Goal: Task Accomplishment & Management: Manage account settings

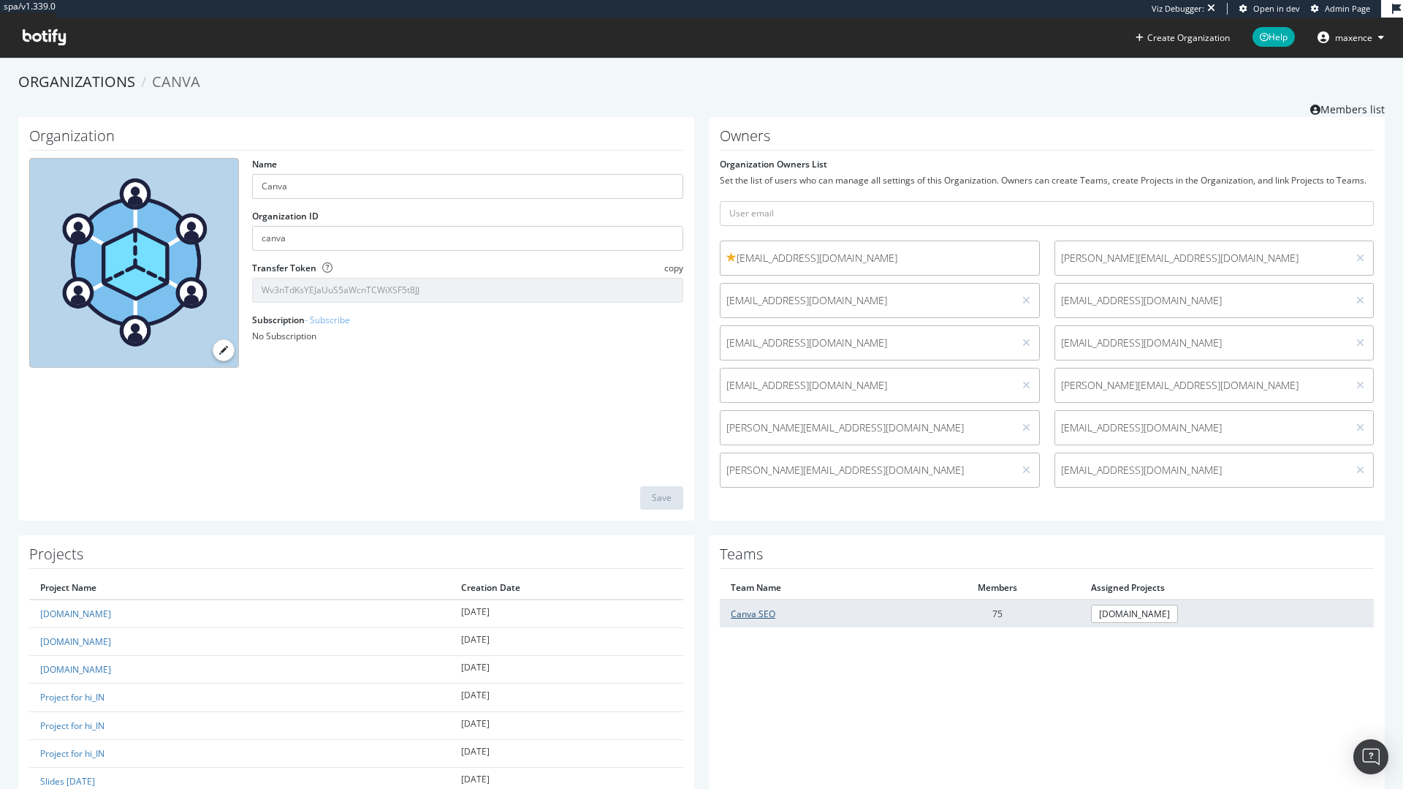
click at [747, 615] on link "Canva SEO" at bounding box center [753, 613] width 45 height 12
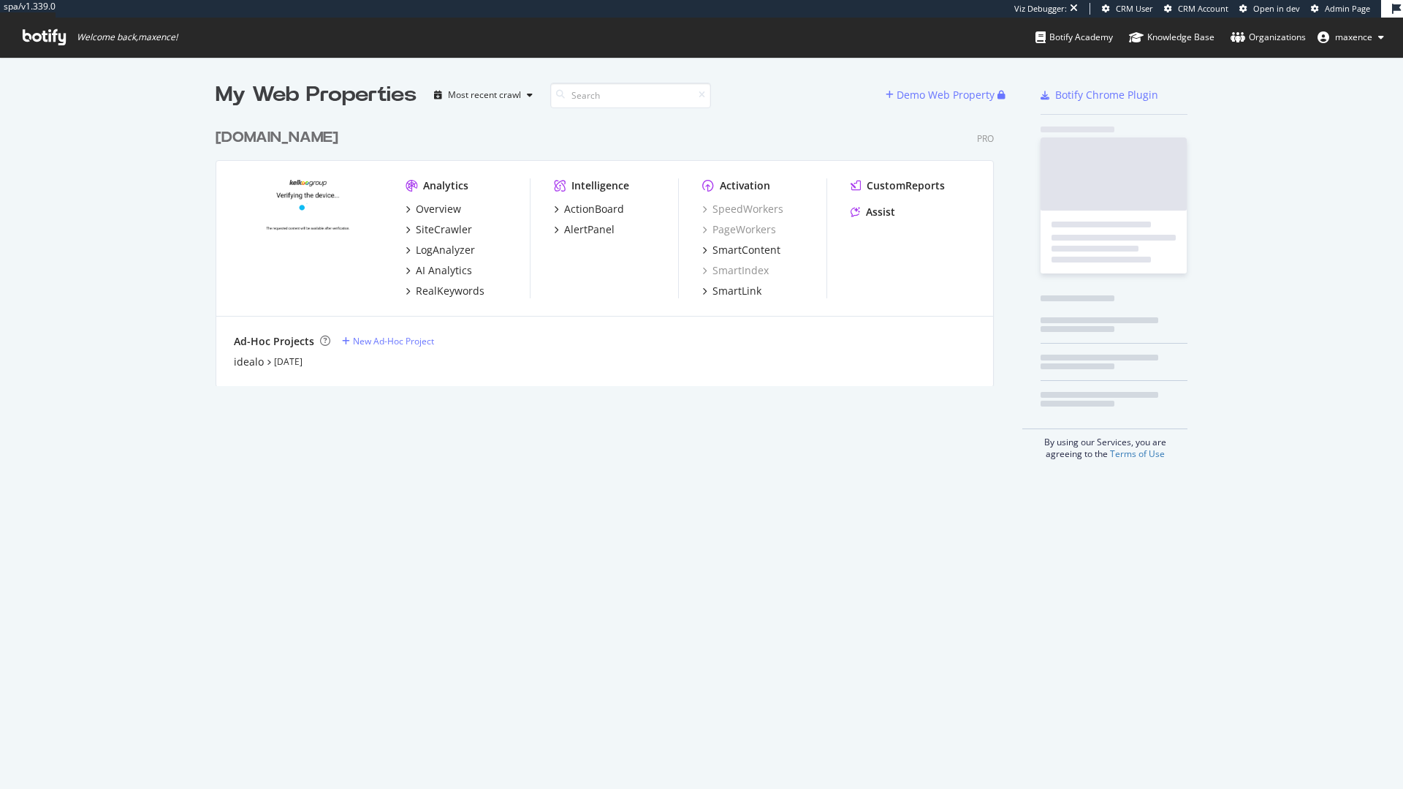
scroll to position [265, 779]
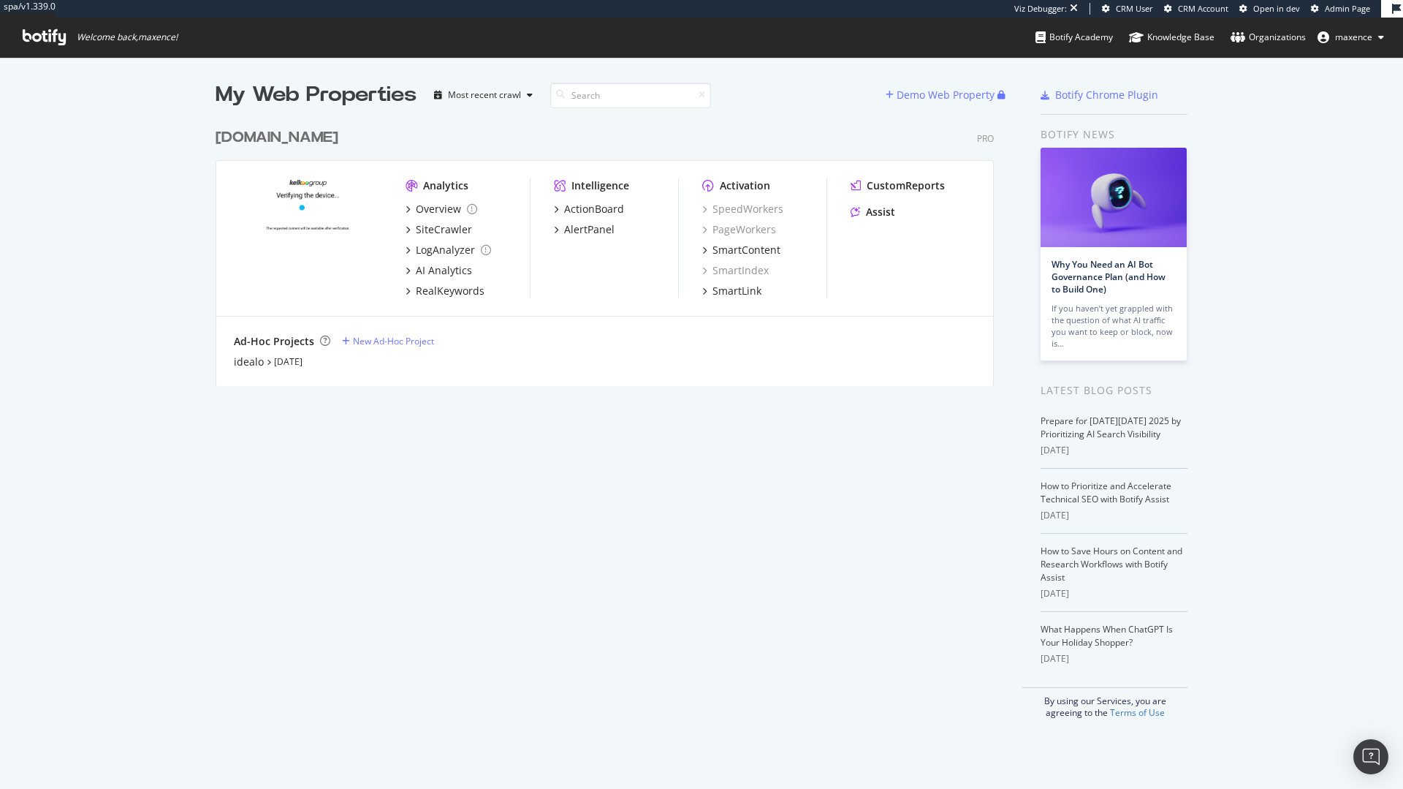
click at [235, 136] on div "leguide.com" at bounding box center [277, 137] width 123 height 21
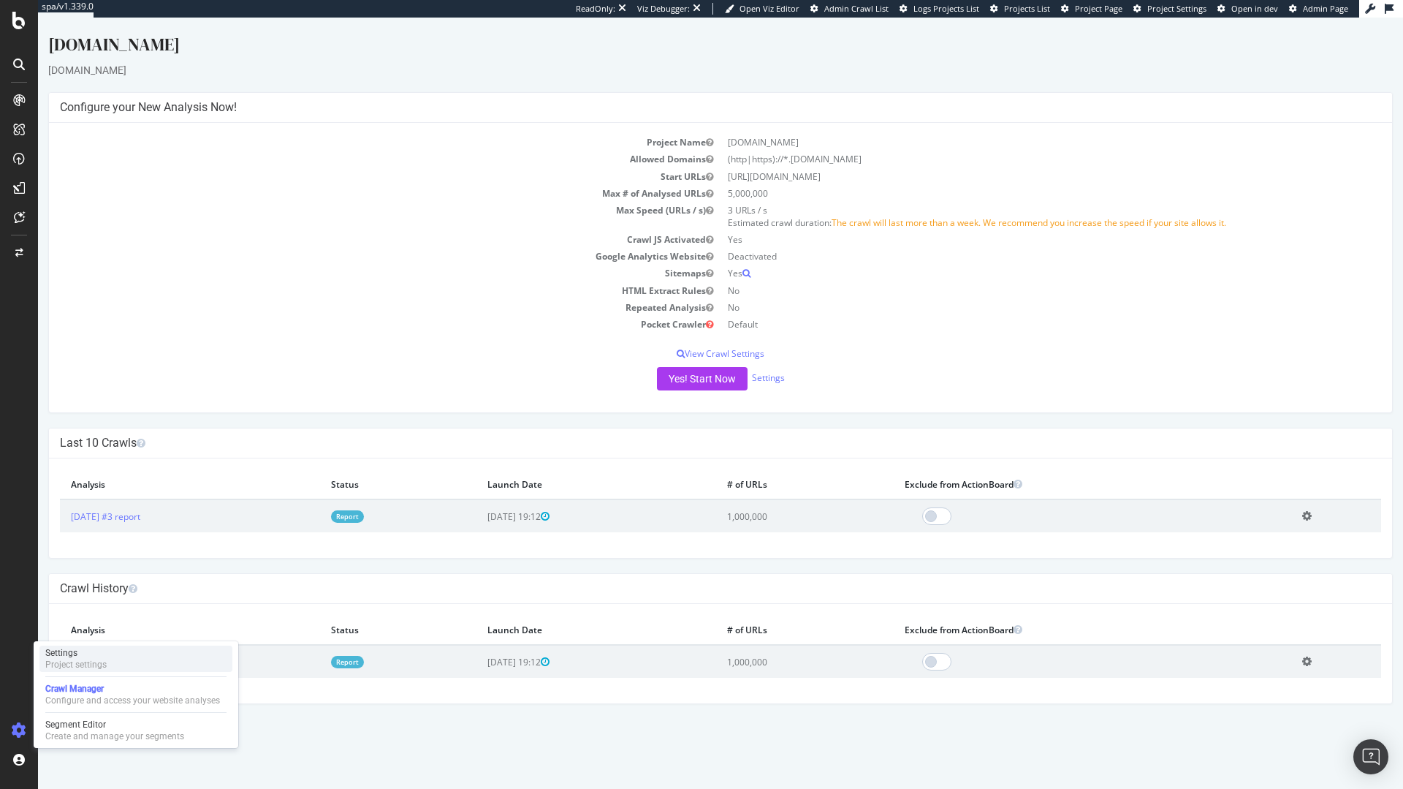
click at [91, 666] on div "Project settings" at bounding box center [75, 664] width 61 height 12
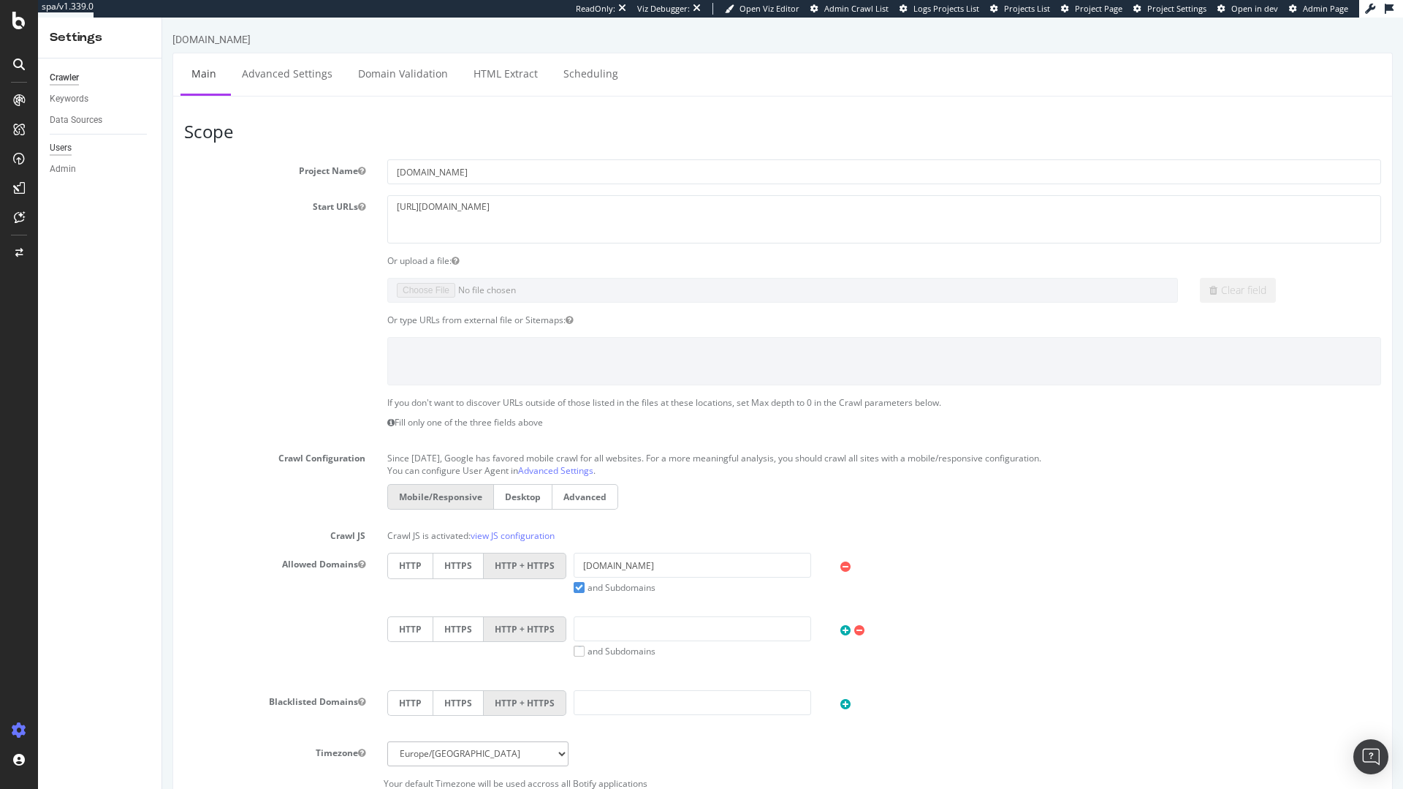
click at [64, 151] on div "Users" at bounding box center [61, 147] width 22 height 15
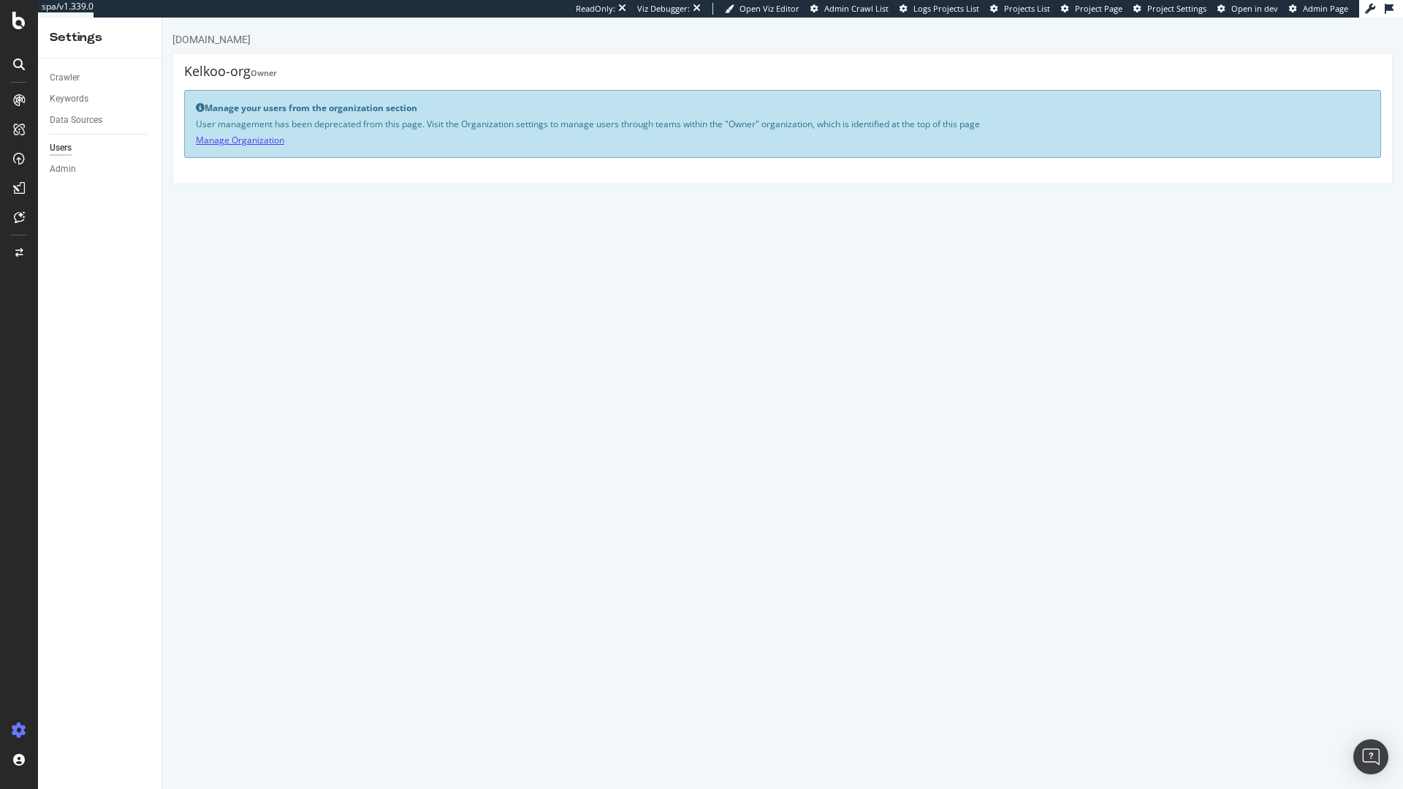
click at [249, 140] on link "Manage Organization" at bounding box center [240, 140] width 88 height 12
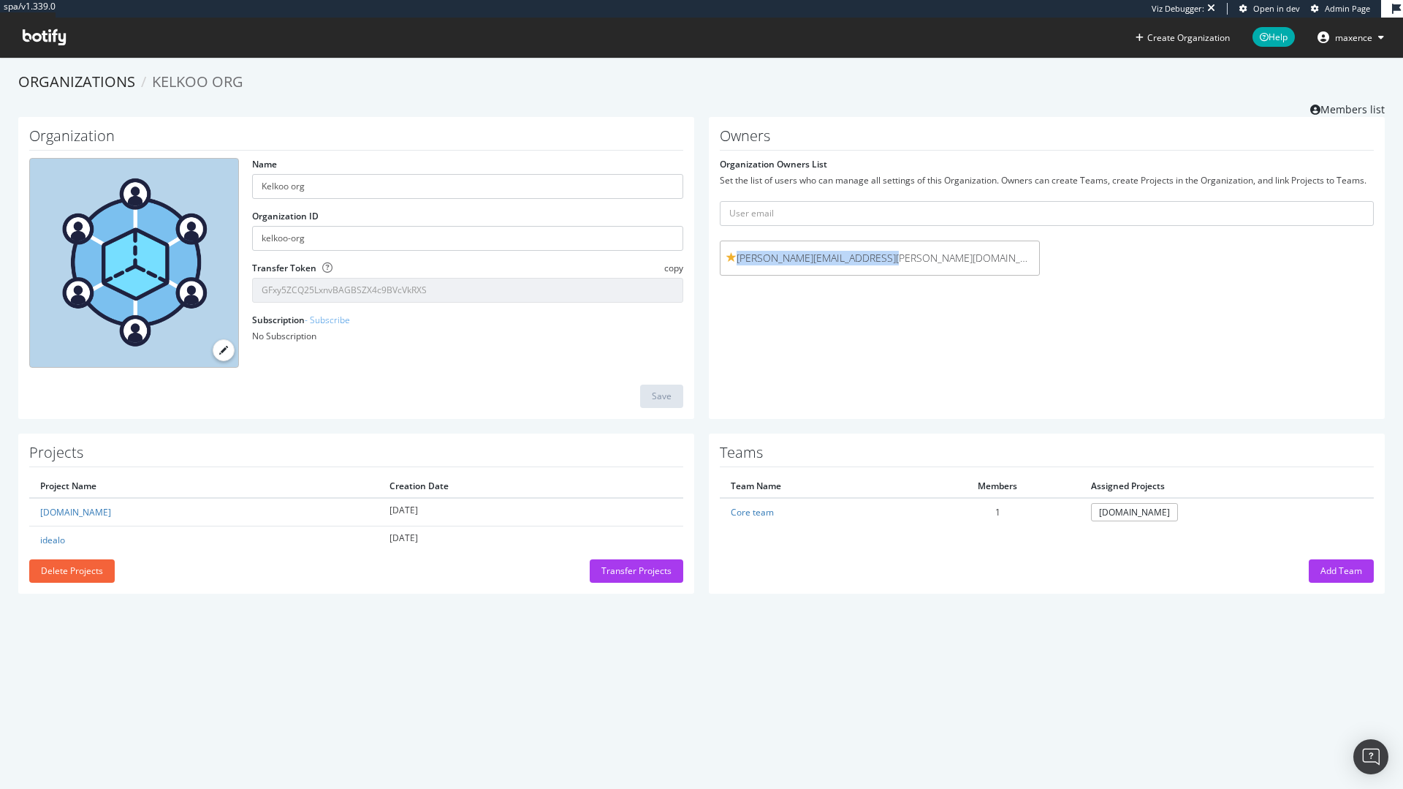
drag, startPoint x: 720, startPoint y: 265, endPoint x: 931, endPoint y: 270, distance: 211.3
click at [931, 270] on div "nicolas.leroy@kelkoogroup.com" at bounding box center [880, 257] width 320 height 35
click at [781, 310] on div "Owners Organization Owners List Set the list of users who can manage all settin…" at bounding box center [1047, 268] width 676 height 302
click at [795, 314] on div "Owners Organization Owners List Set the list of users who can manage all settin…" at bounding box center [1047, 268] width 676 height 302
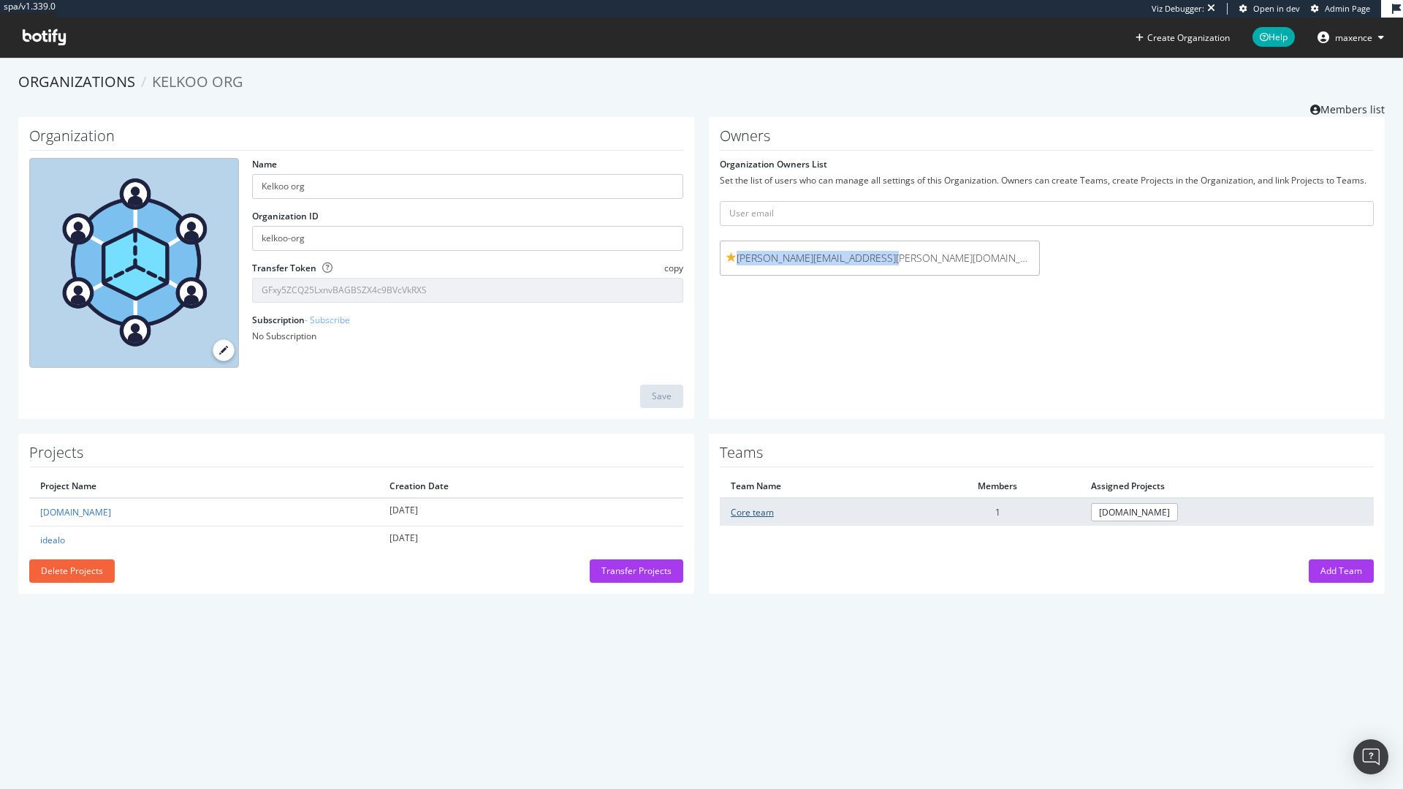
click at [745, 515] on link "Core team" at bounding box center [752, 512] width 43 height 12
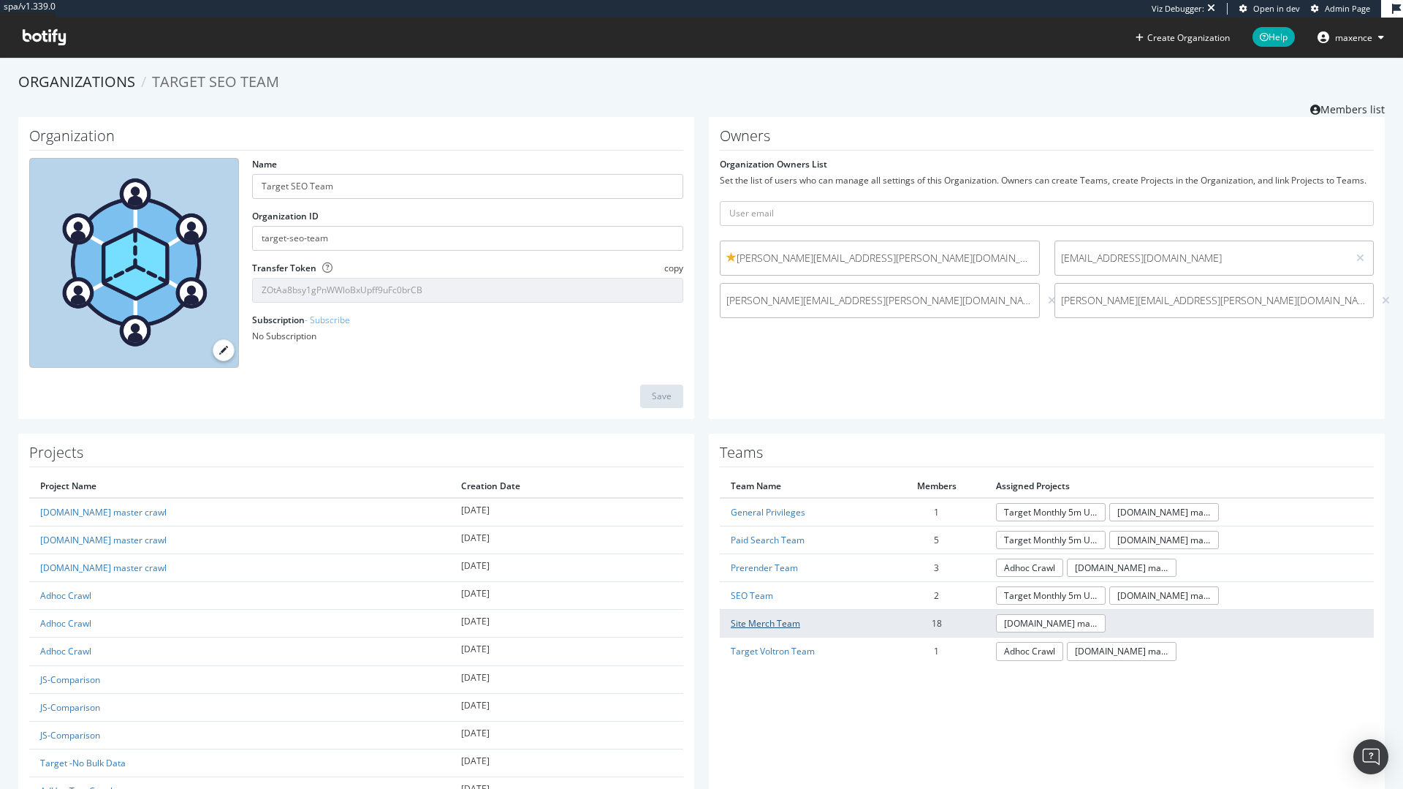
click at [731, 625] on link "Site Merch Team" at bounding box center [765, 623] width 69 height 12
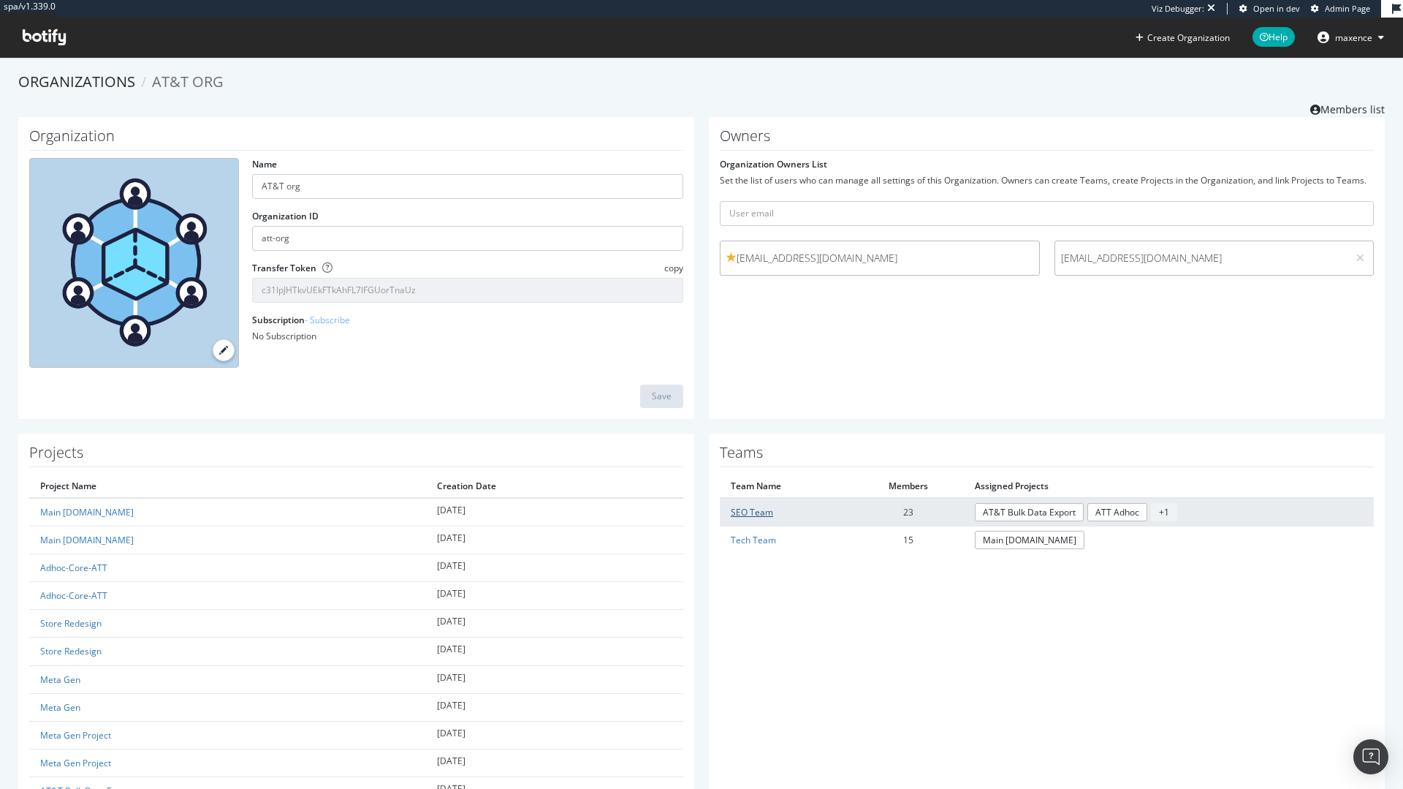
click at [737, 510] on link "SEO Team" at bounding box center [752, 512] width 42 height 12
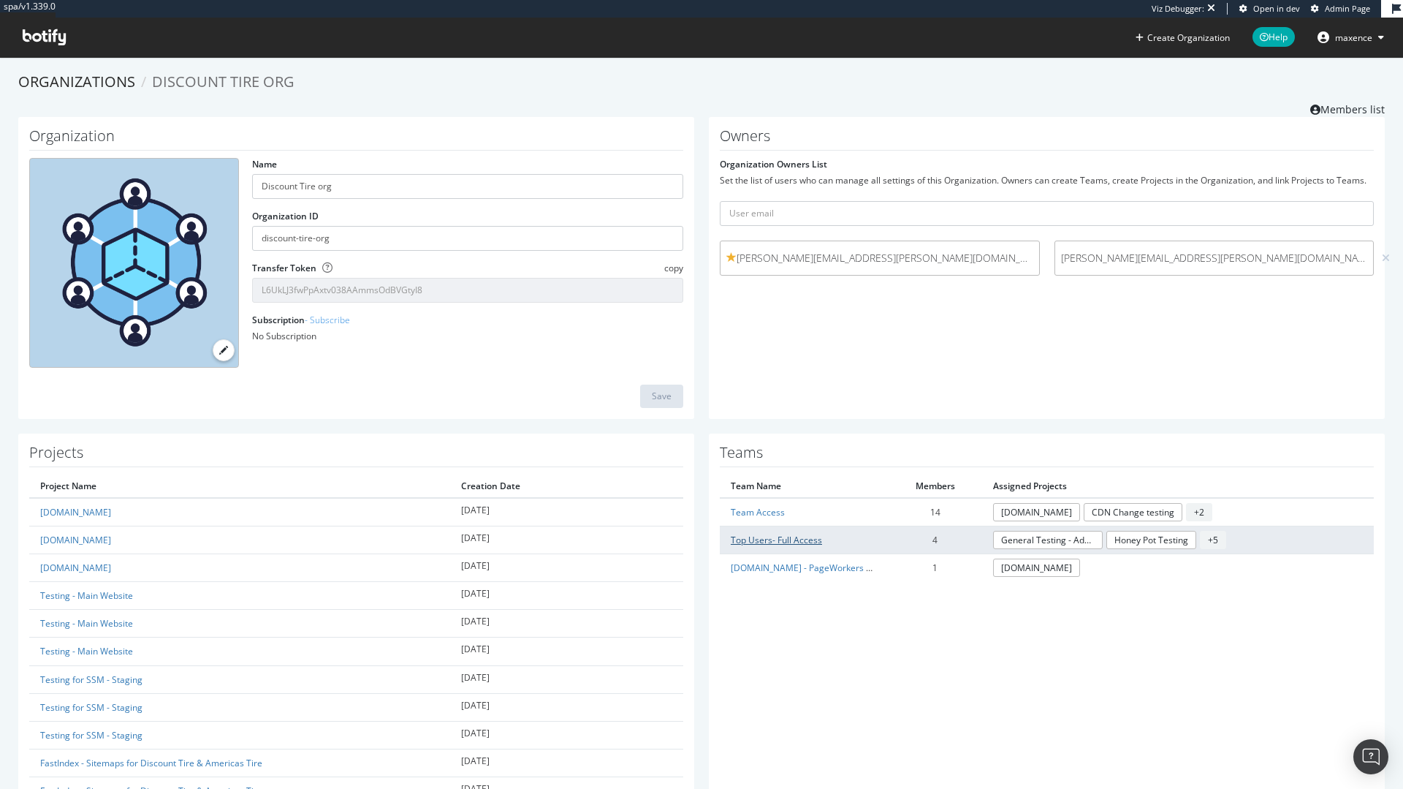
click at [781, 538] on link "Top Users- Full Access" at bounding box center [776, 540] width 91 height 12
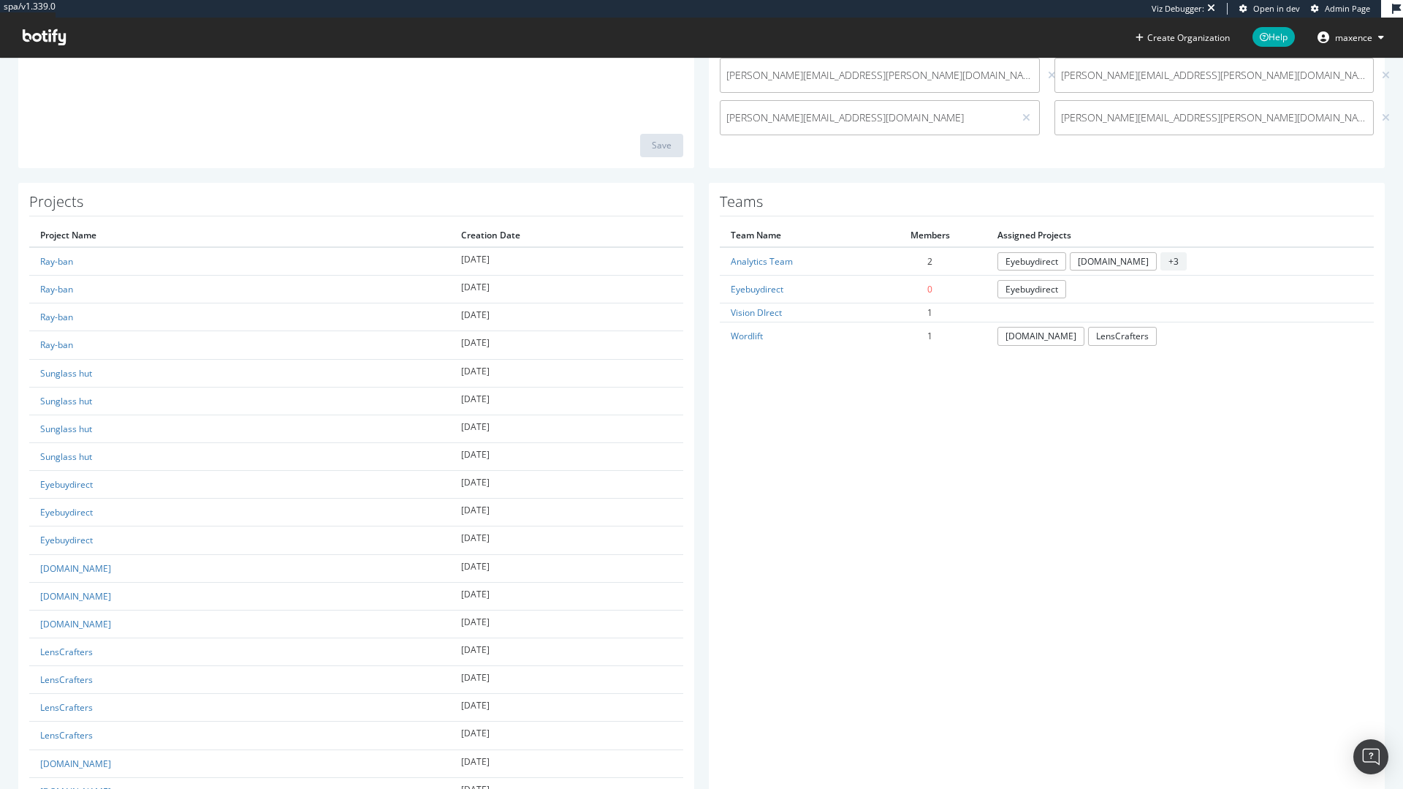
scroll to position [246, 0]
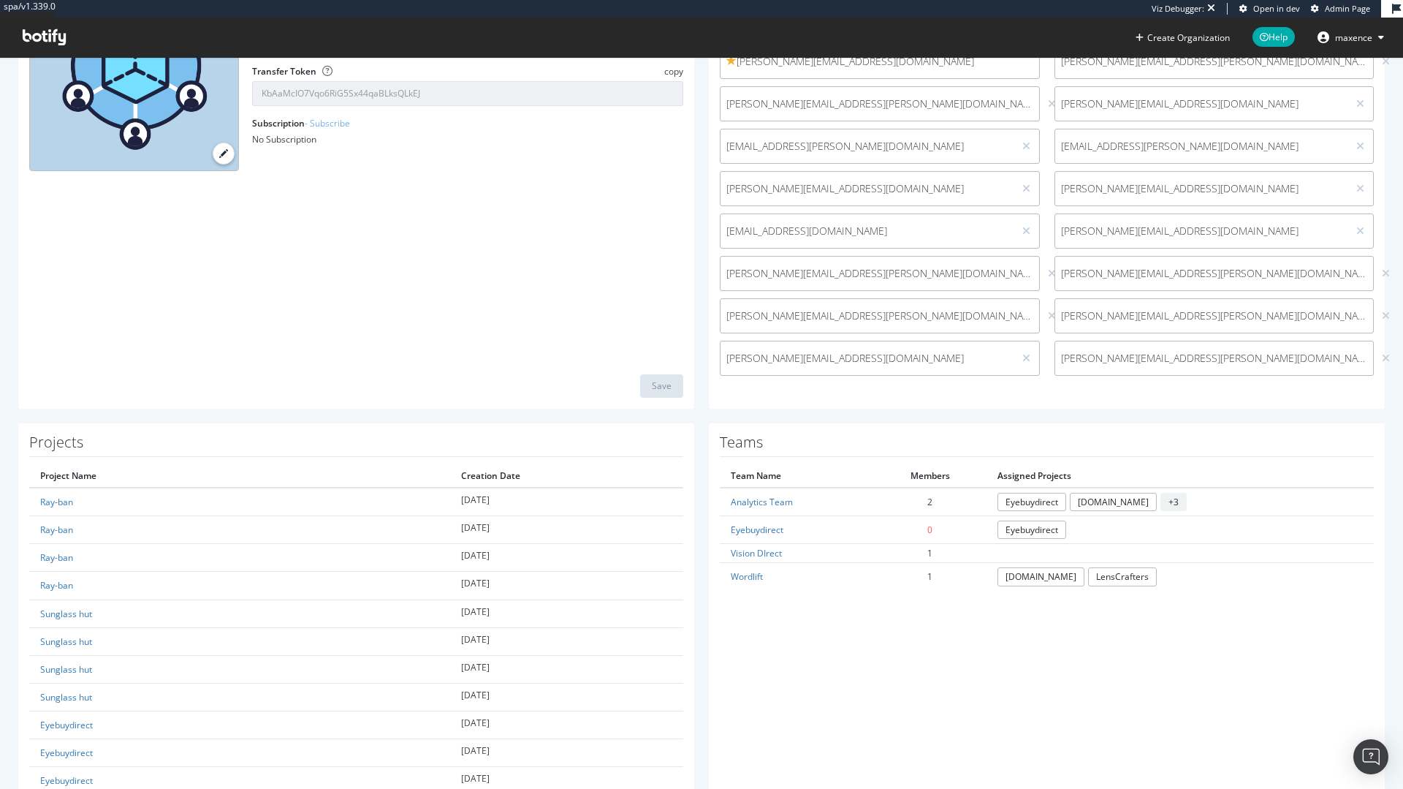
scroll to position [438, 0]
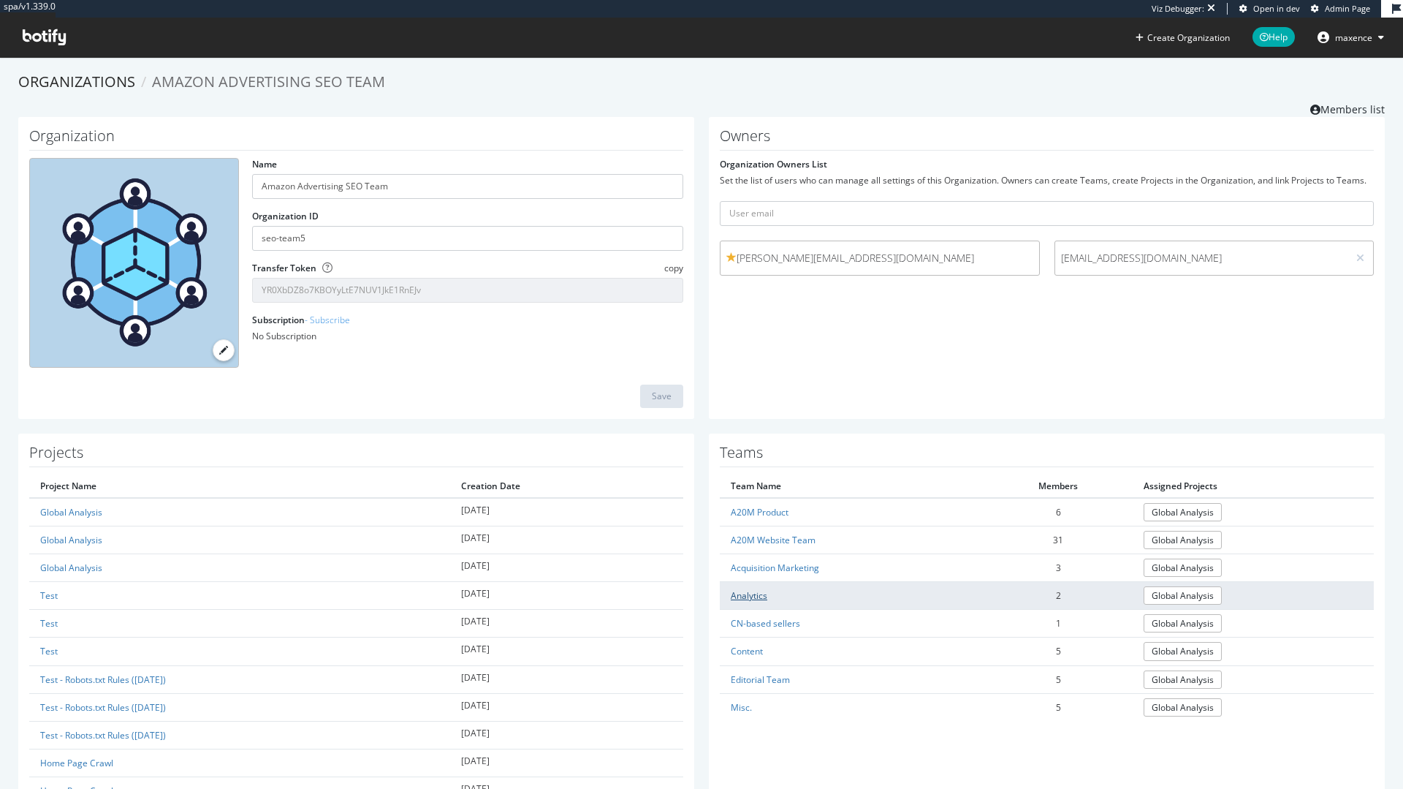
click at [734, 599] on link "Analytics" at bounding box center [749, 595] width 37 height 12
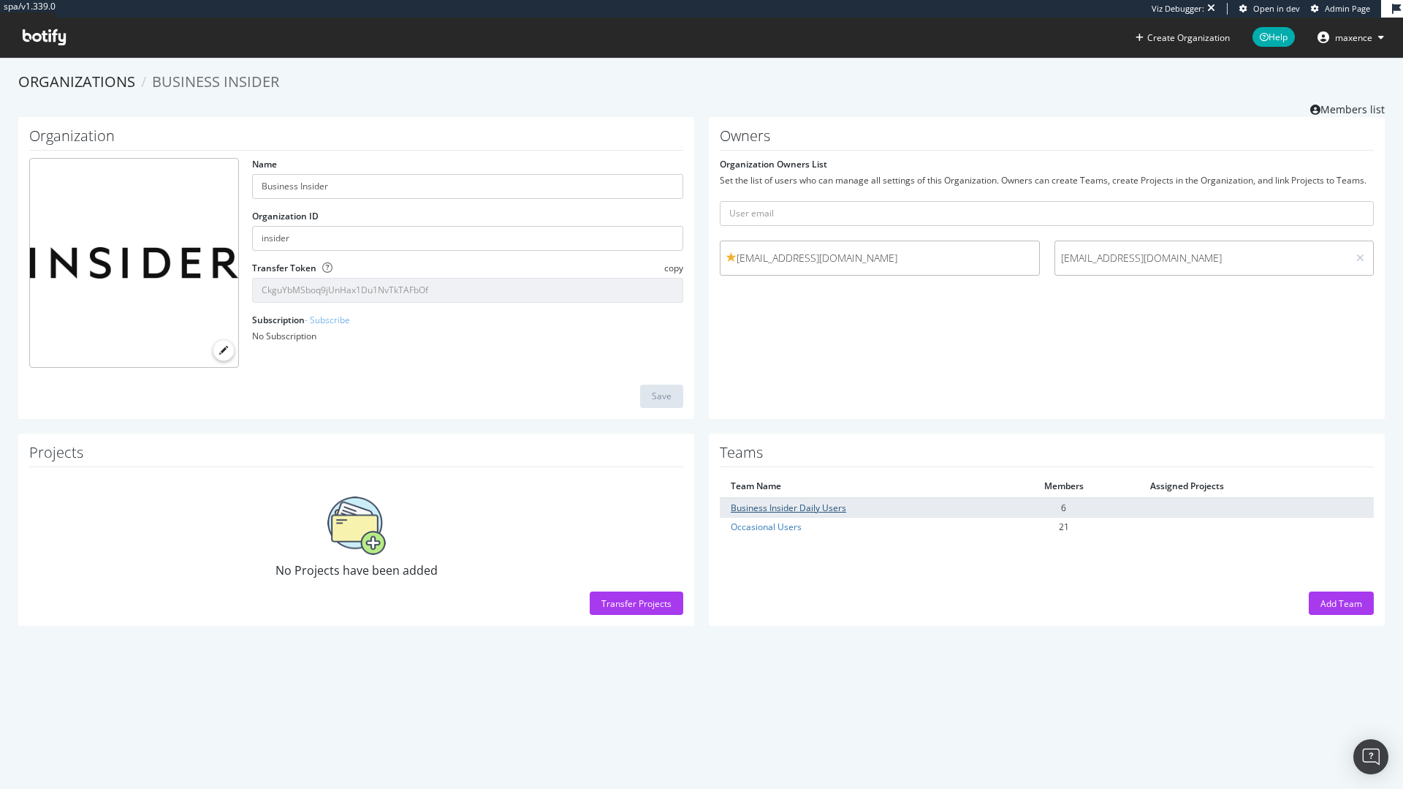
click at [823, 506] on link "Business Insider Daily Users" at bounding box center [788, 507] width 115 height 12
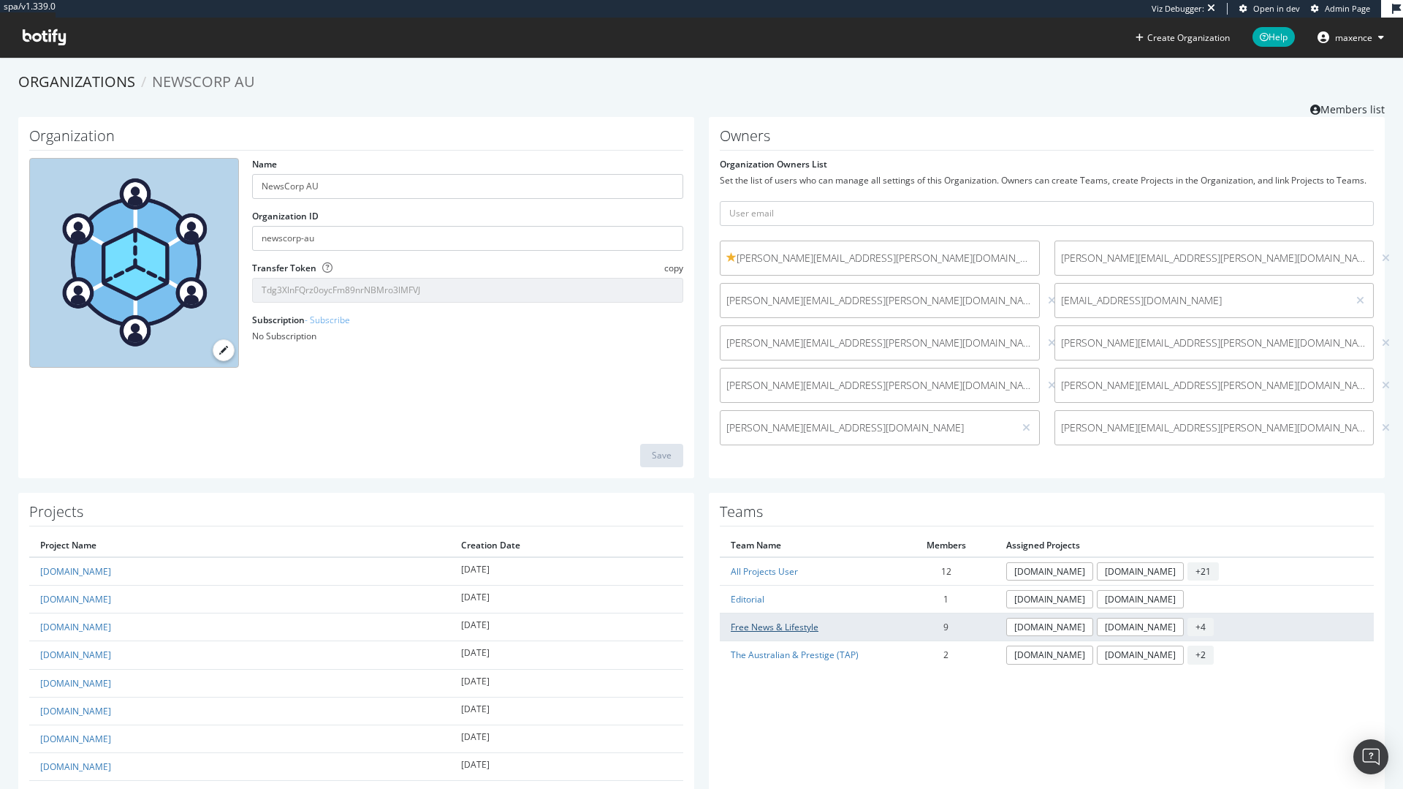
click at [766, 630] on link "Free News & Lifestyle" at bounding box center [775, 626] width 88 height 12
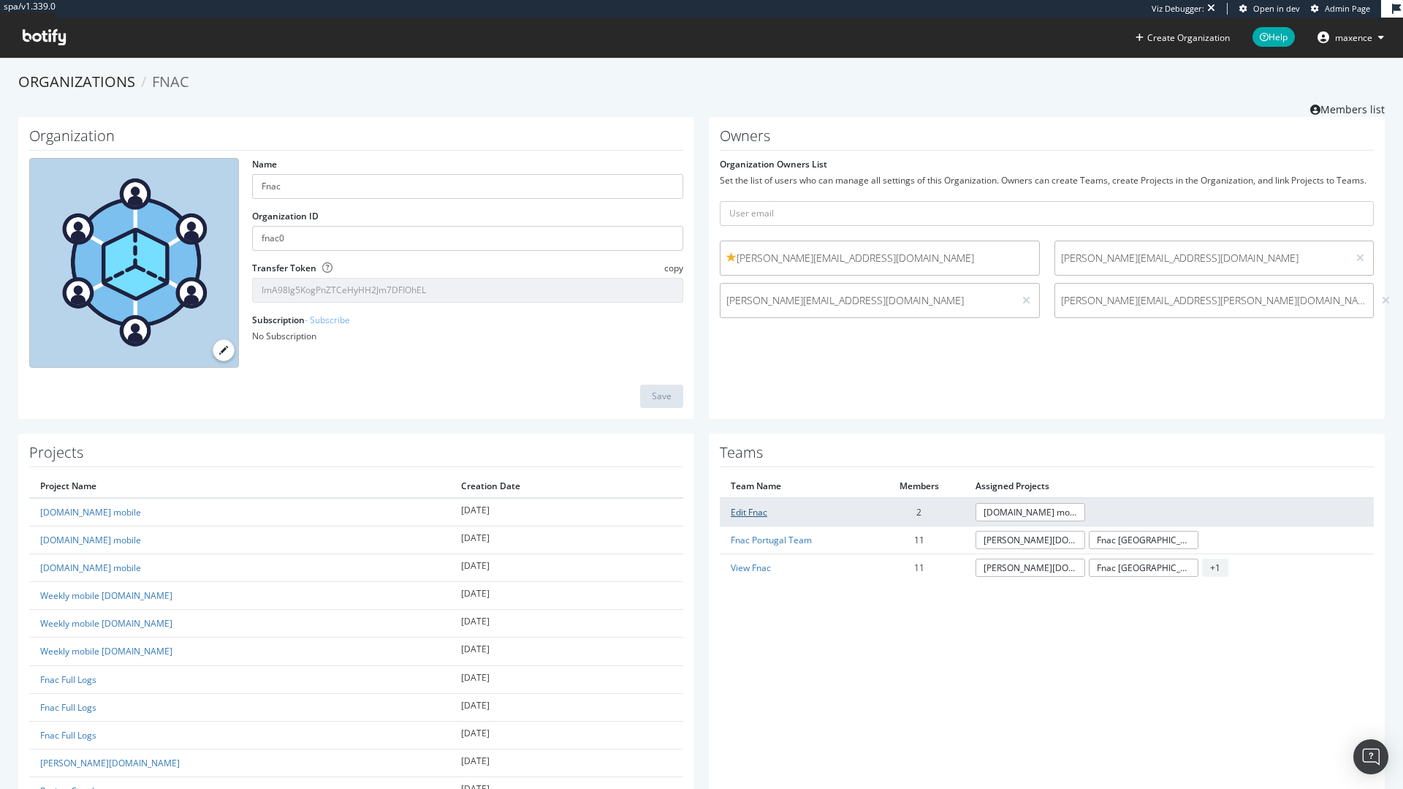
click at [748, 512] on link "Edit Fnac" at bounding box center [749, 512] width 37 height 12
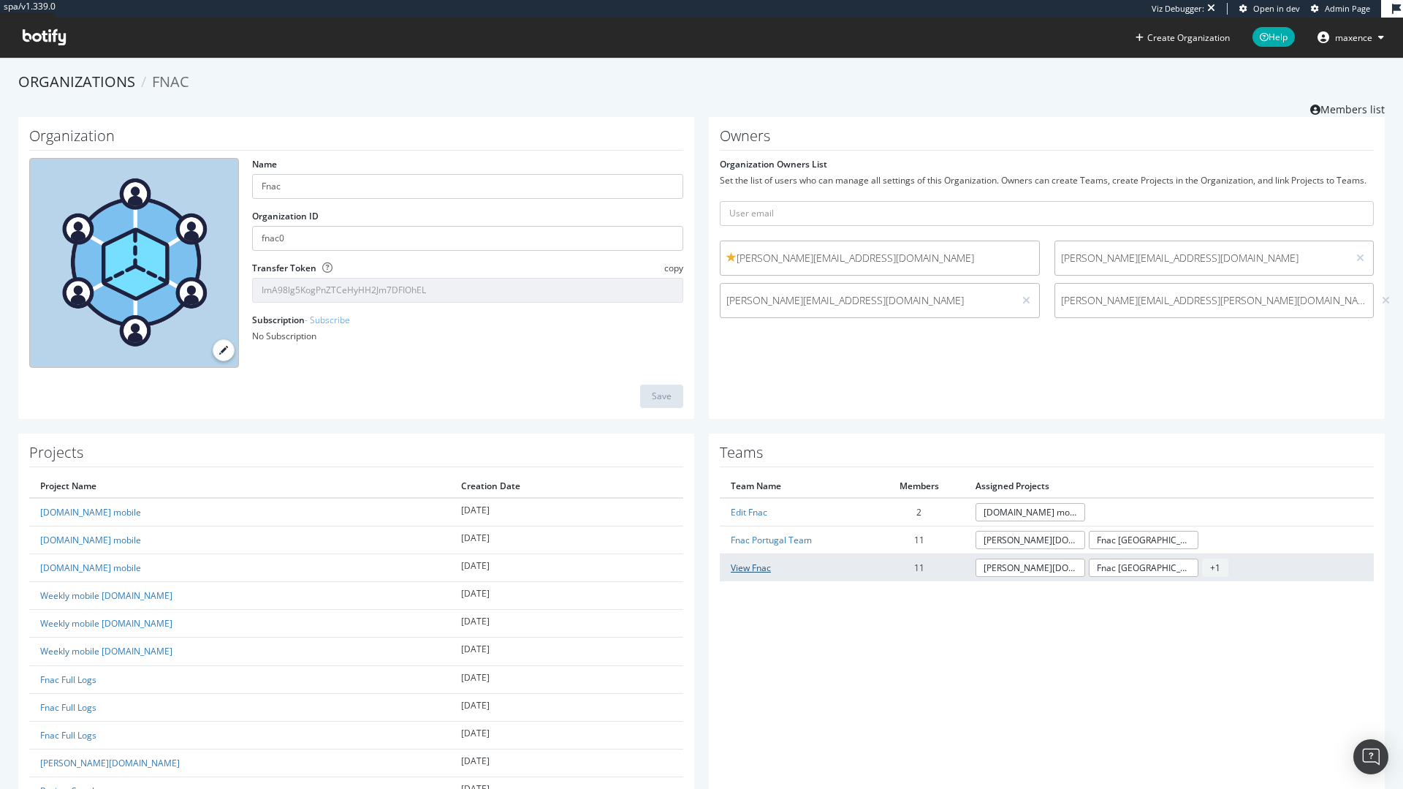
click at [745, 561] on link "View Fnac" at bounding box center [751, 567] width 40 height 12
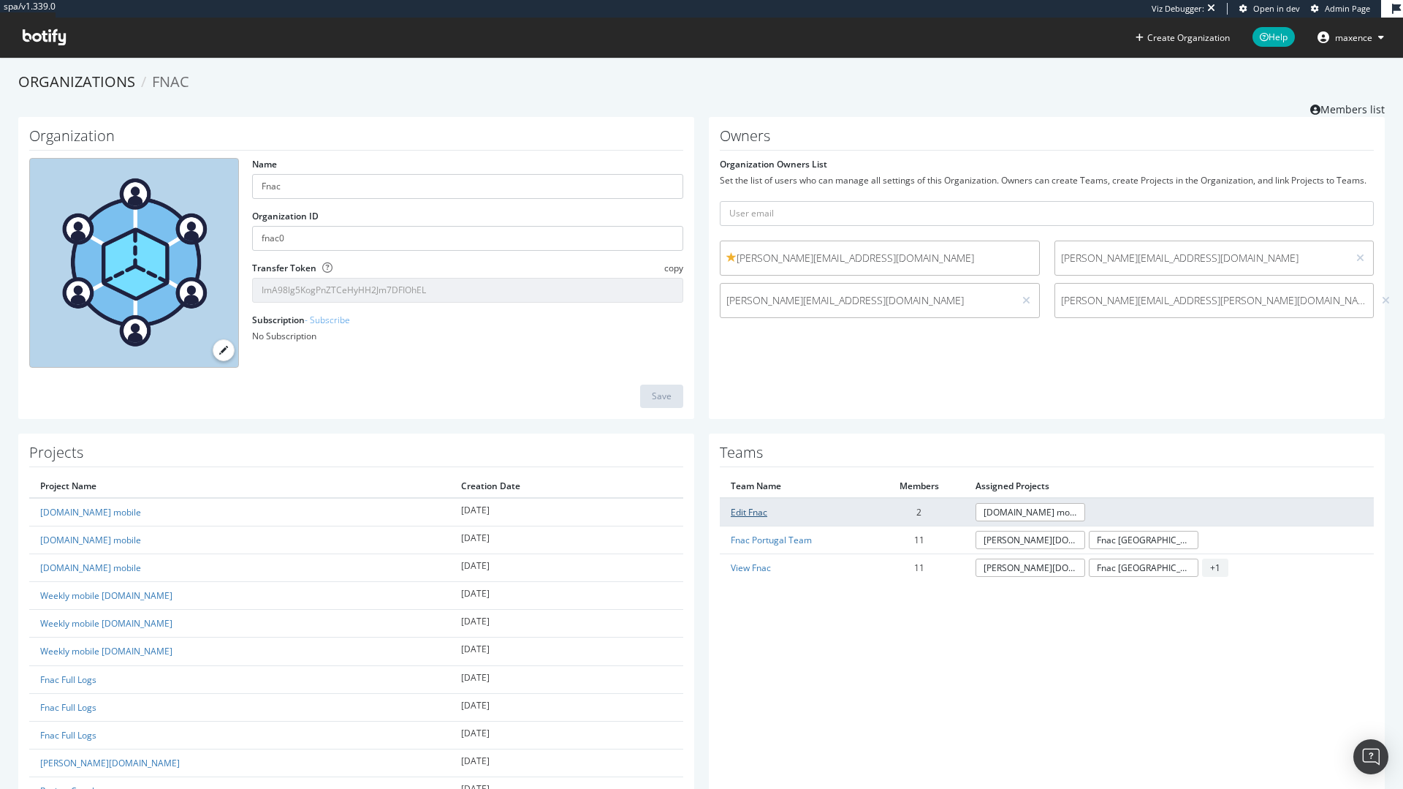
click at [750, 512] on link "Edit Fnac" at bounding box center [749, 512] width 37 height 12
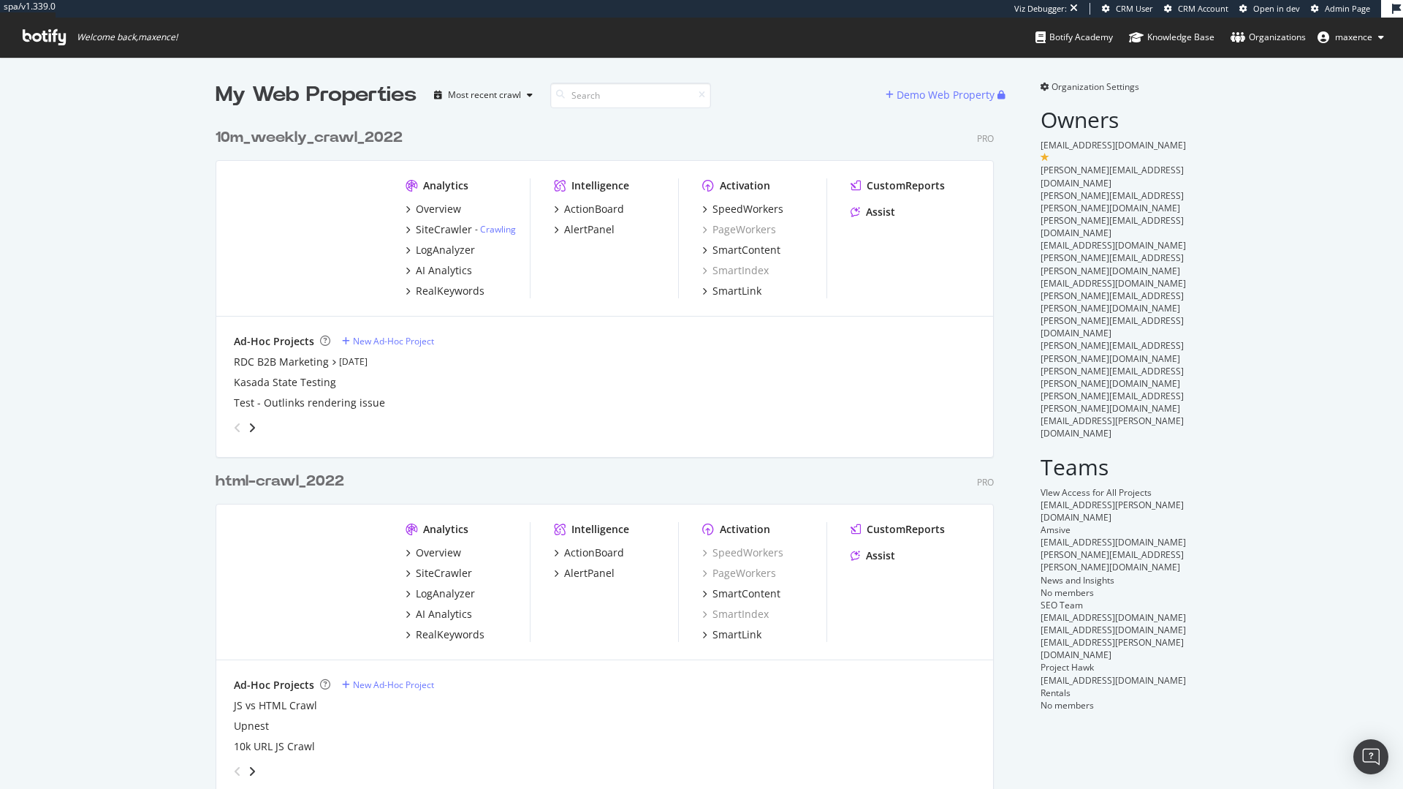
scroll to position [932, 779]
click at [1067, 84] on span "Organization Settings" at bounding box center [1096, 86] width 88 height 12
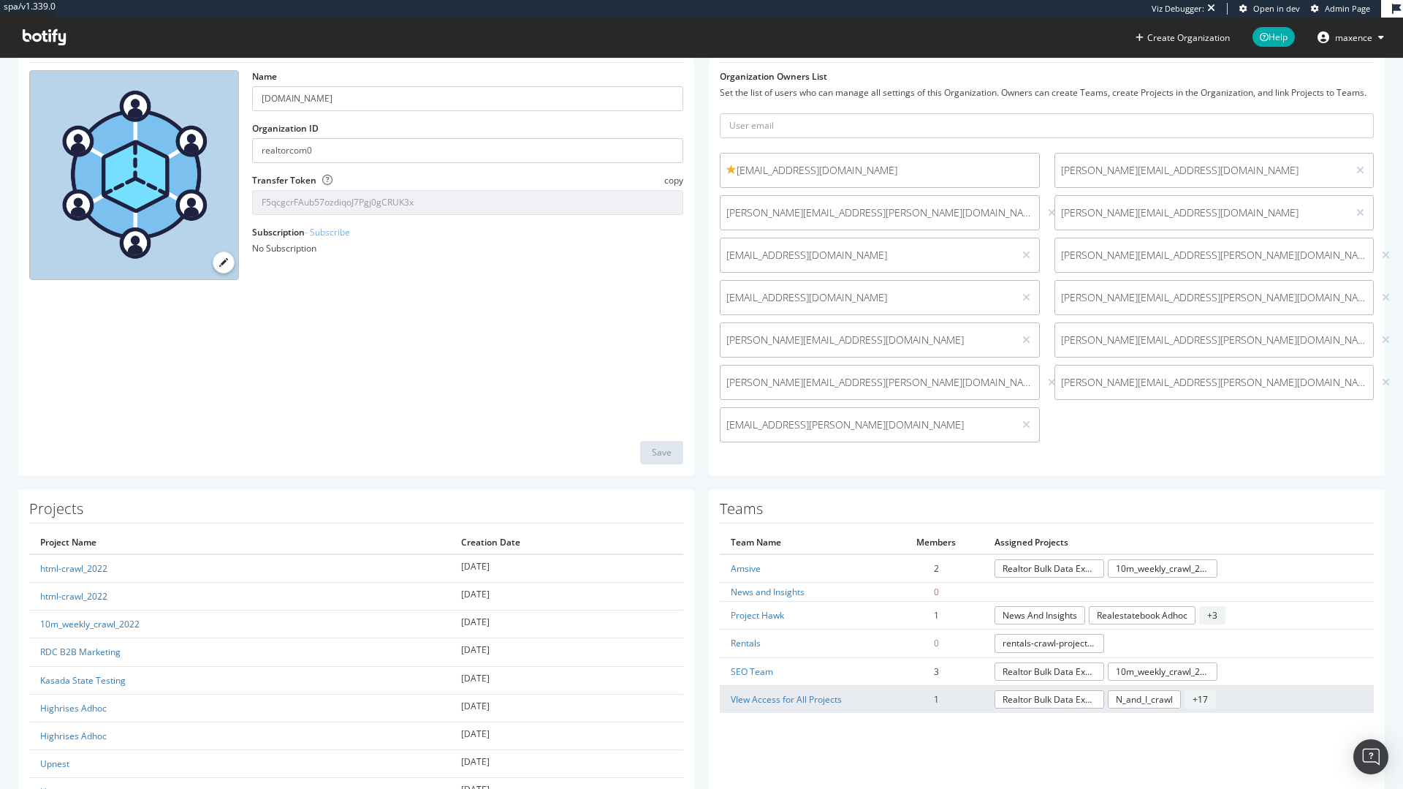
scroll to position [175, 0]
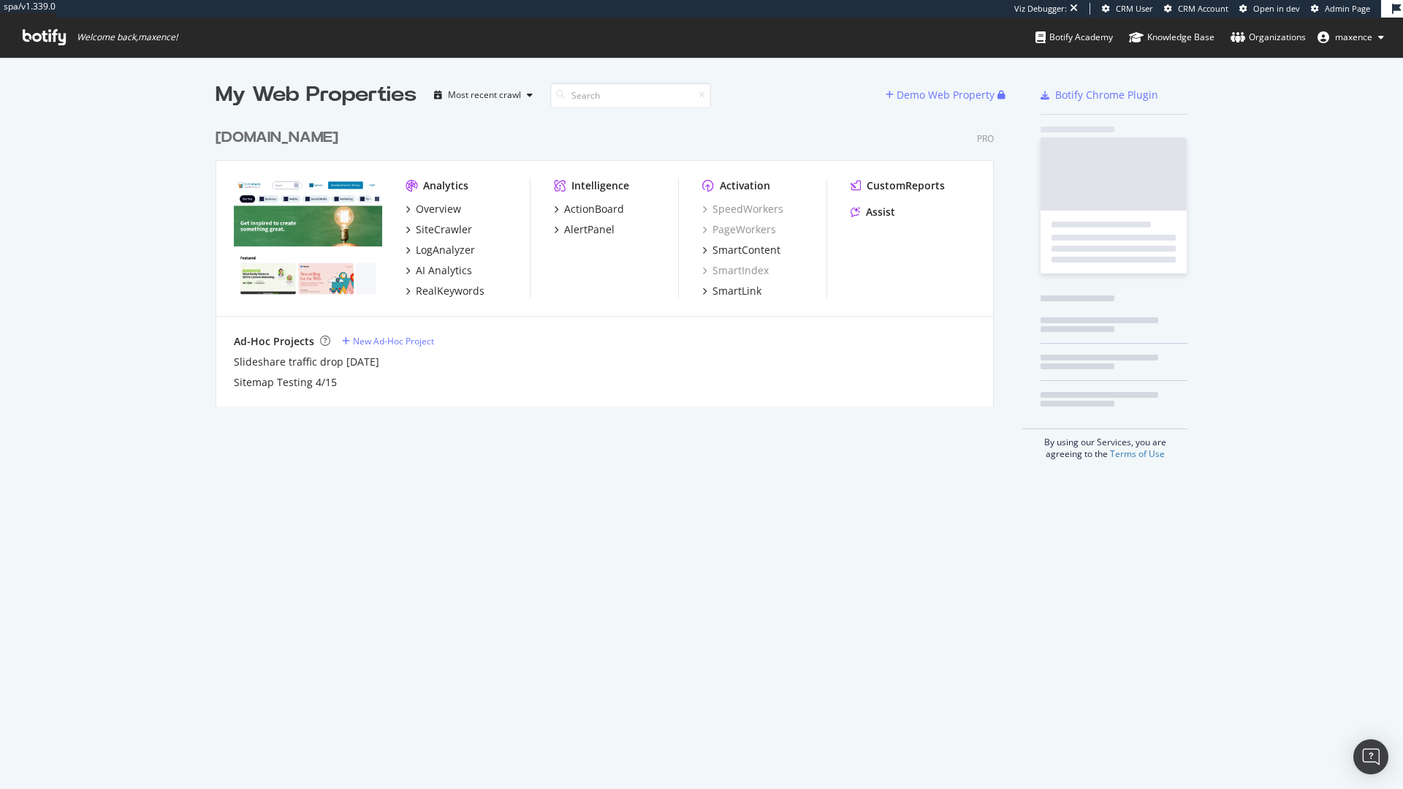
scroll to position [286, 779]
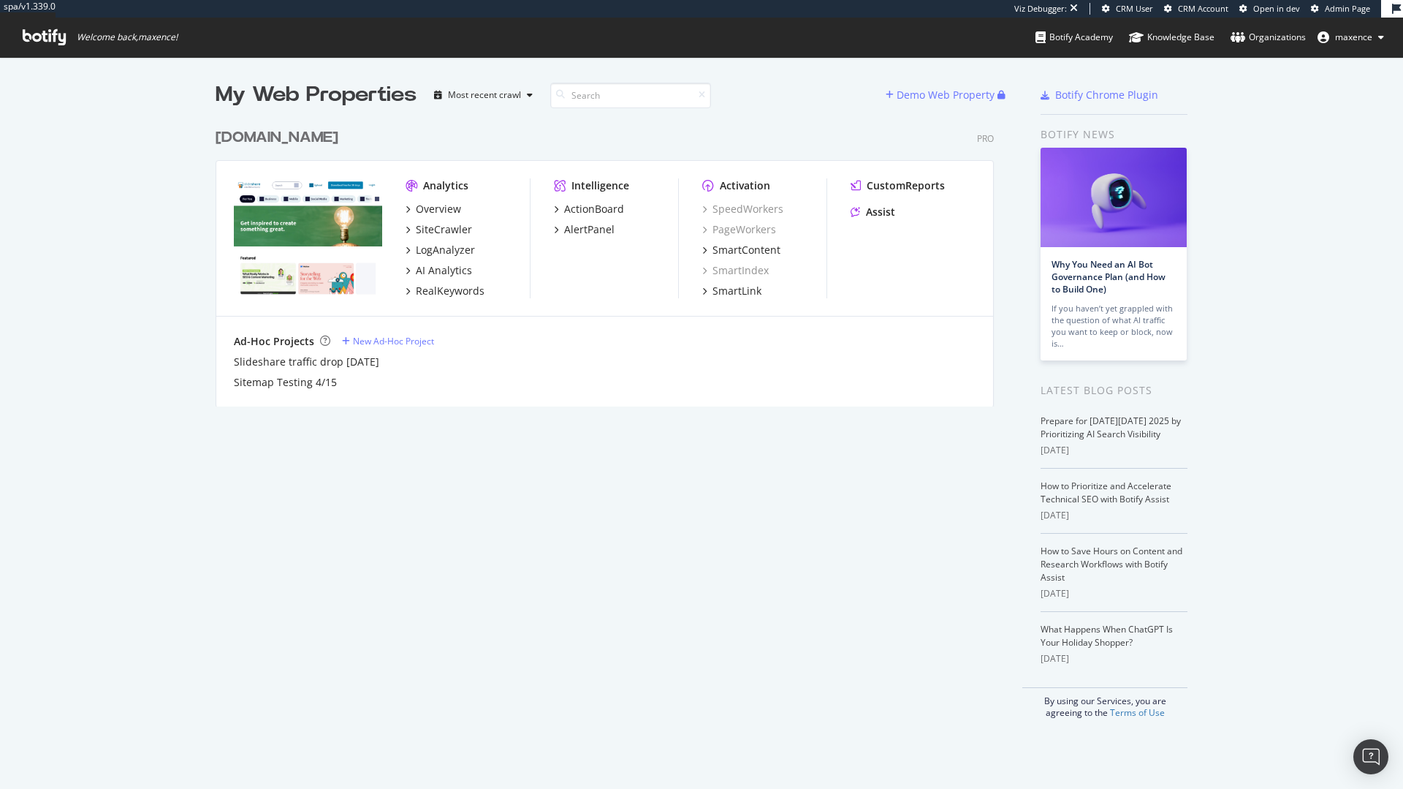
click at [266, 137] on div "[DOMAIN_NAME]" at bounding box center [277, 137] width 123 height 21
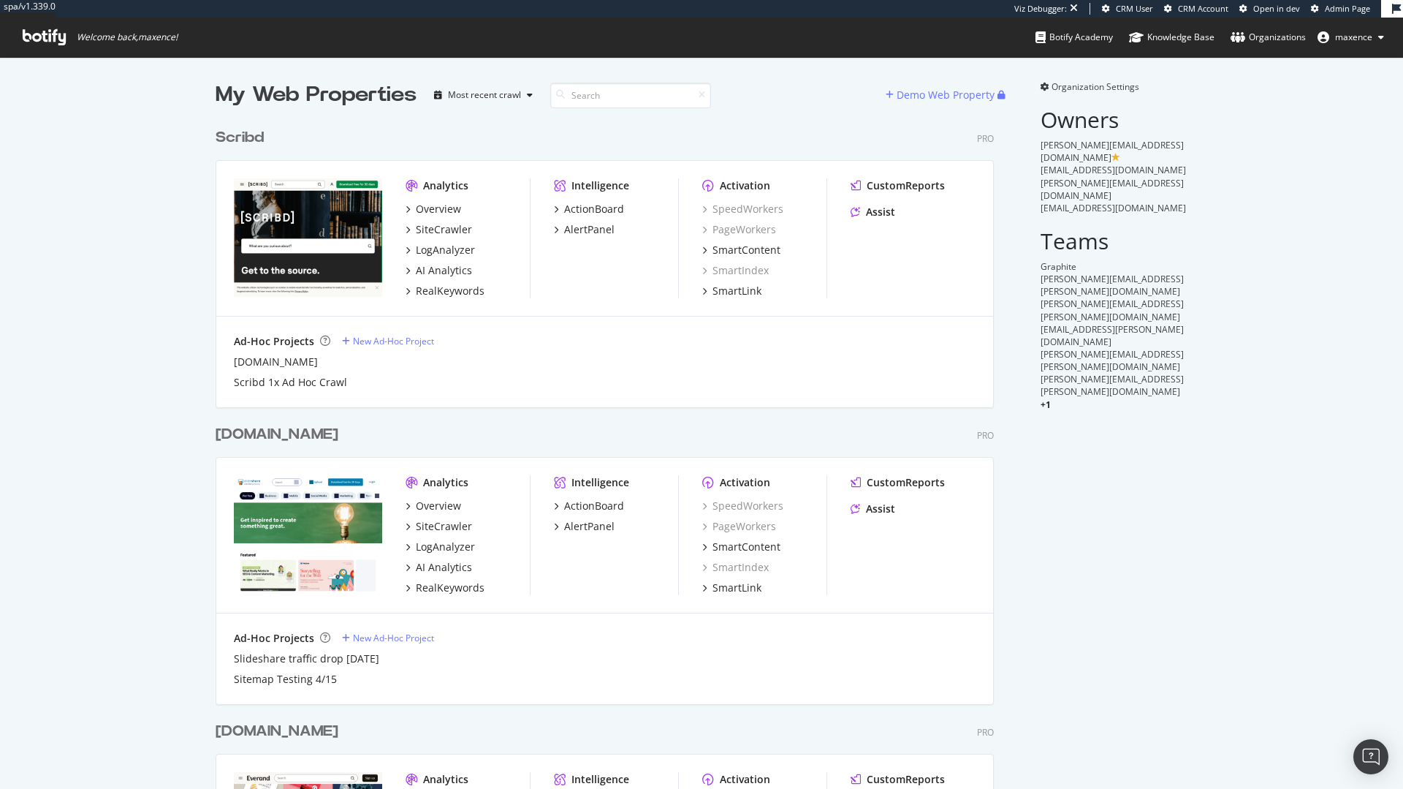
scroll to position [859, 779]
click at [223, 433] on div "slideshare.net" at bounding box center [277, 434] width 123 height 21
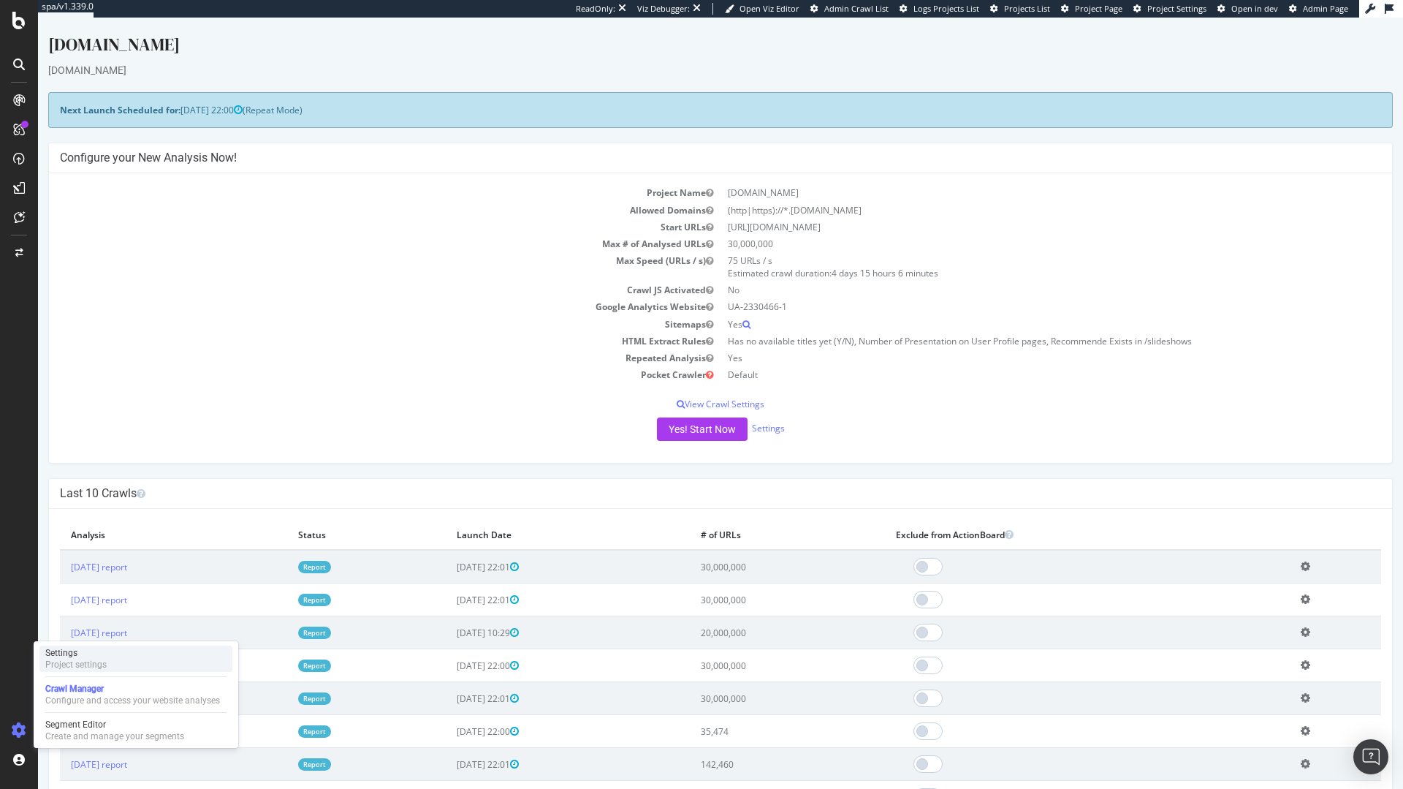
click at [86, 654] on div "Settings" at bounding box center [75, 653] width 61 height 12
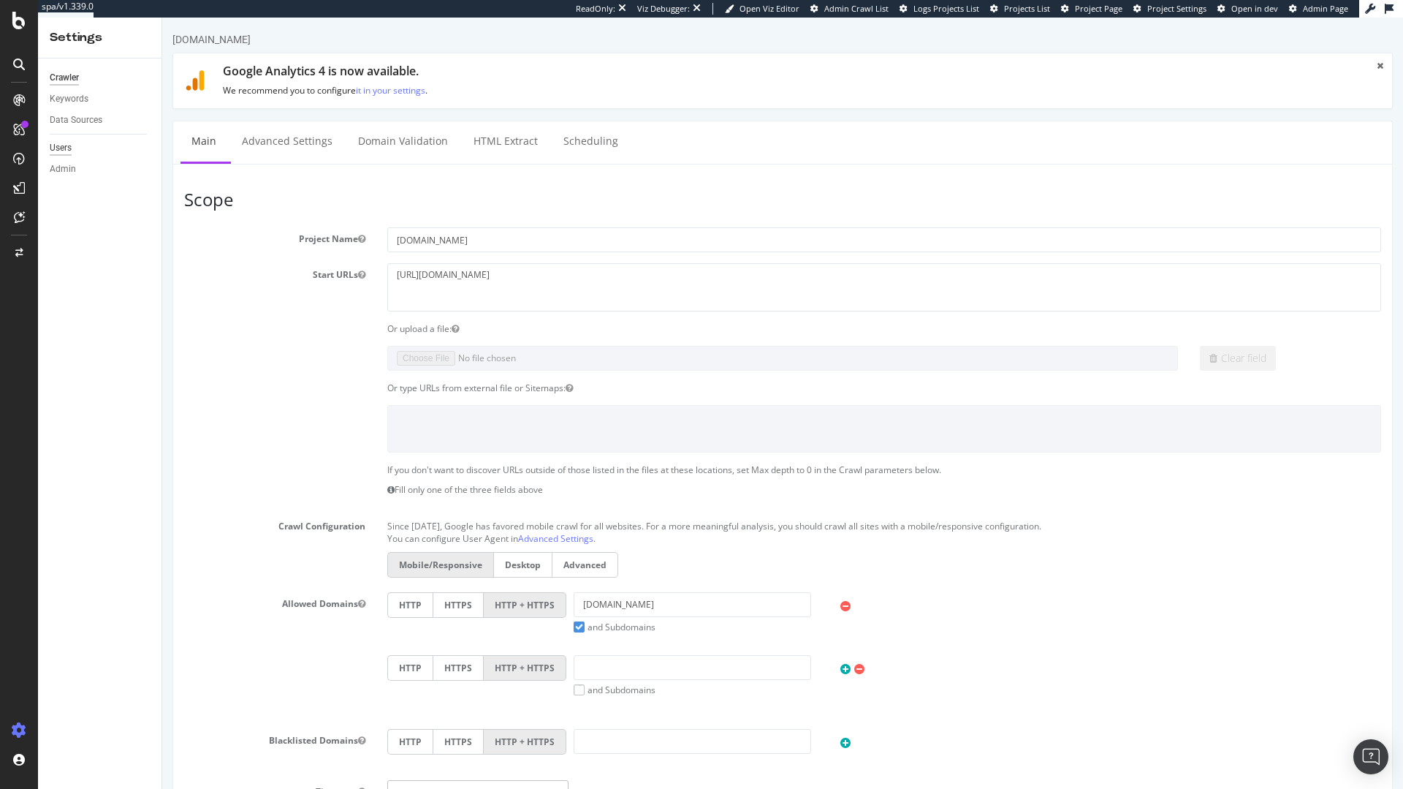
click at [68, 151] on div "Users" at bounding box center [61, 147] width 22 height 15
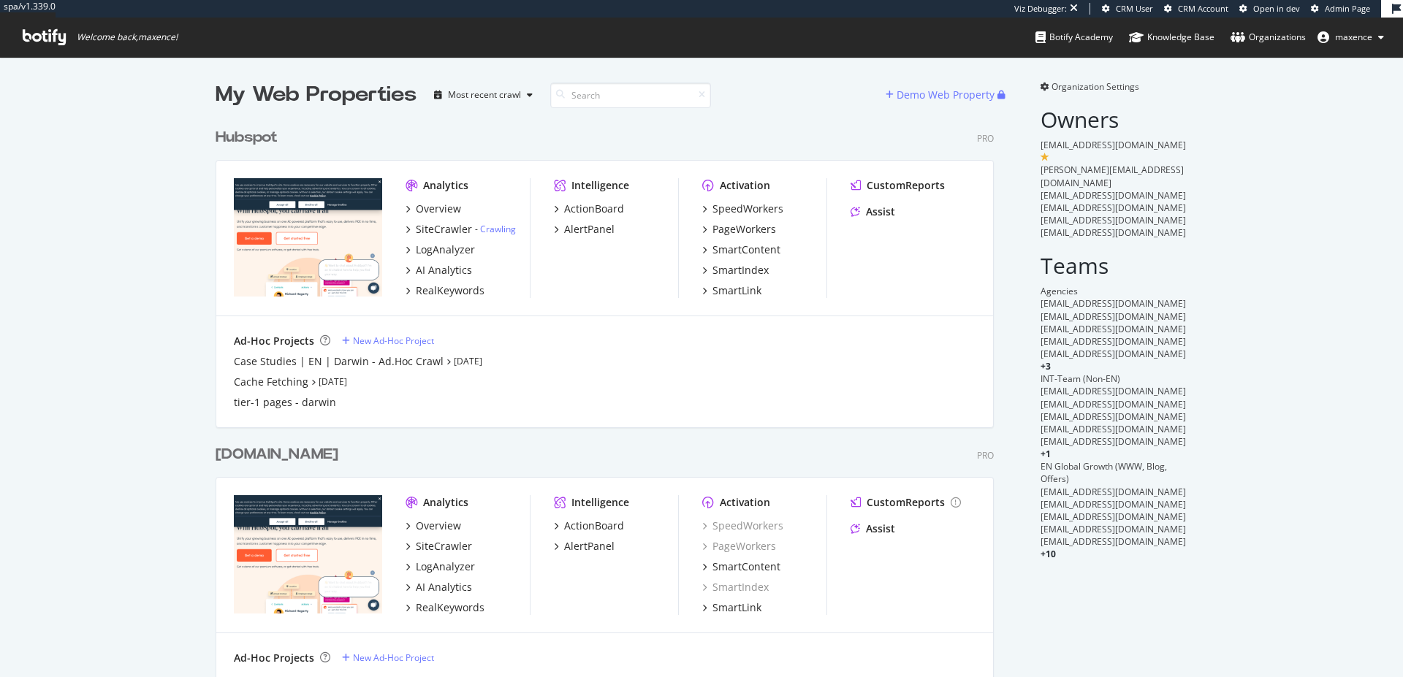
scroll to position [562, 779]
click at [251, 136] on div "Hubspot" at bounding box center [247, 137] width 62 height 21
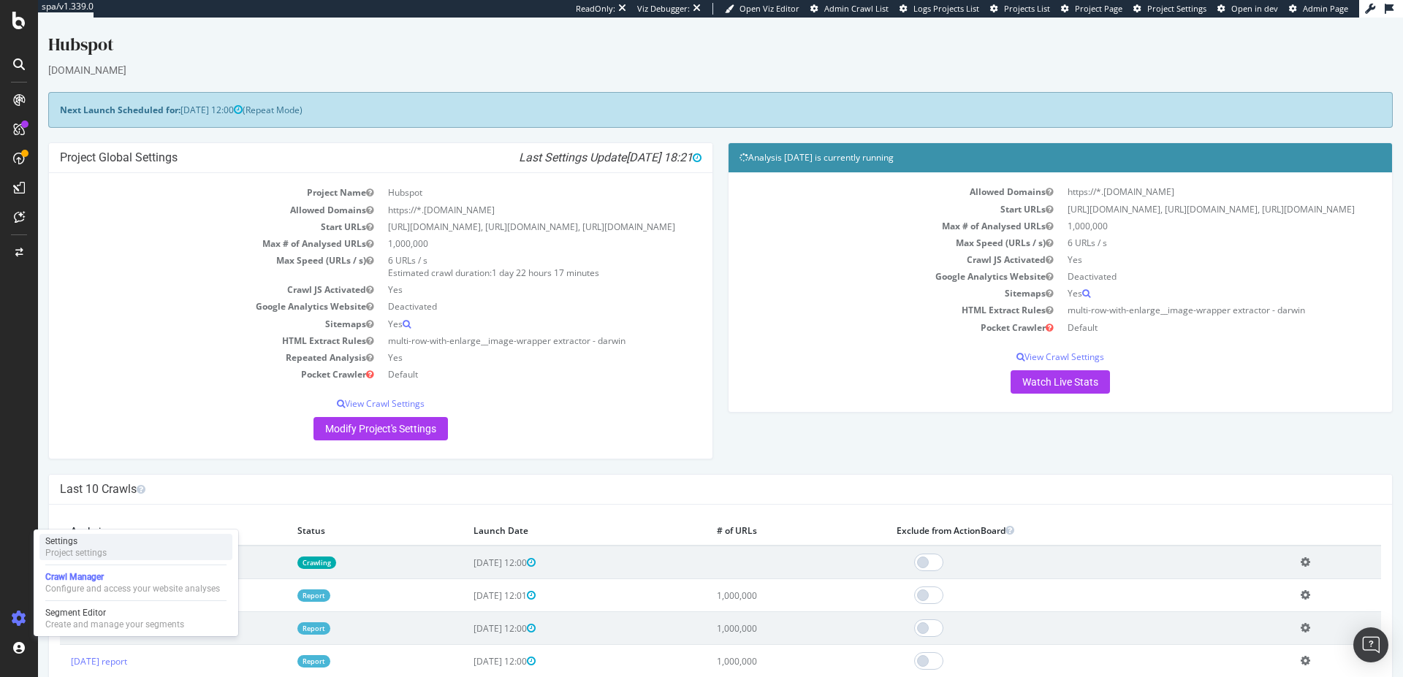
click at [86, 534] on div "Settings Project settings" at bounding box center [135, 547] width 193 height 26
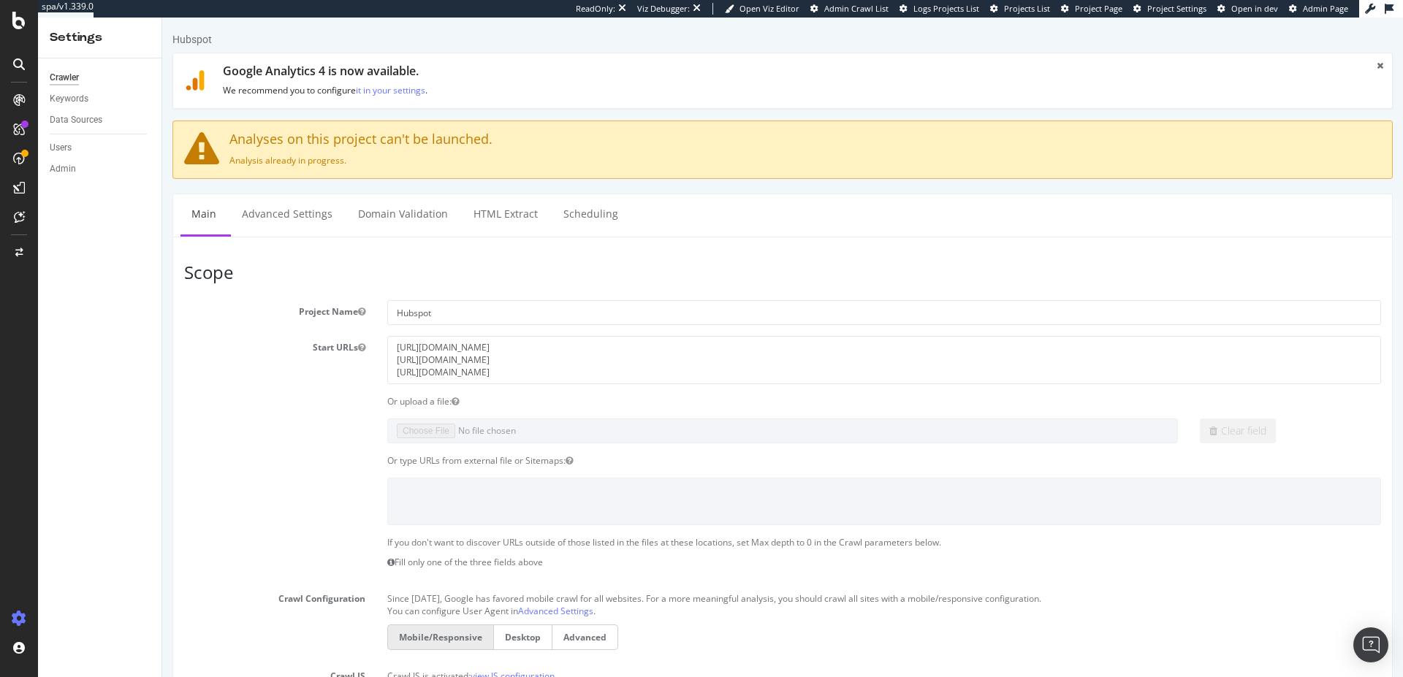
click at [1170, 13] on span "Project Settings" at bounding box center [1176, 8] width 59 height 11
click at [1089, 14] on link "Project Page" at bounding box center [1091, 9] width 61 height 12
